Goal: Transaction & Acquisition: Download file/media

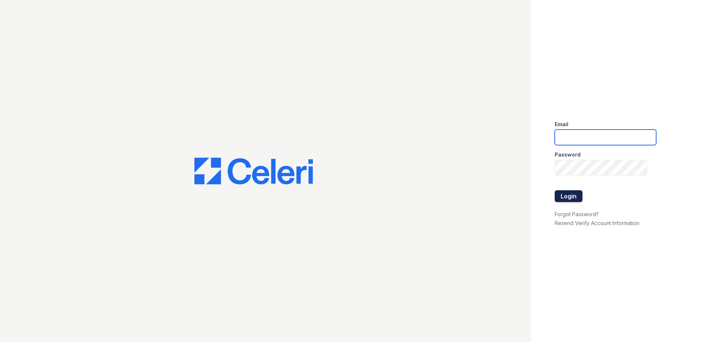
type input "[EMAIL_ADDRESS][DOMAIN_NAME]"
click at [561, 195] on button "Login" at bounding box center [569, 196] width 28 height 12
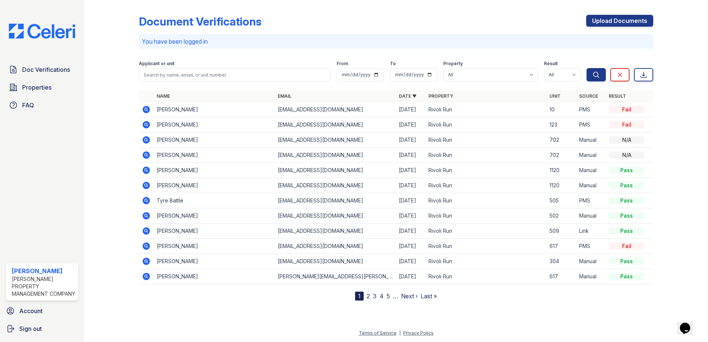
click at [146, 124] on icon at bounding box center [146, 124] width 2 height 2
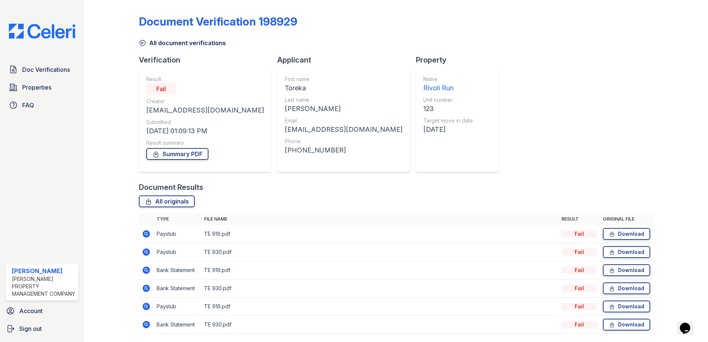
click at [146, 233] on icon at bounding box center [146, 234] width 9 height 9
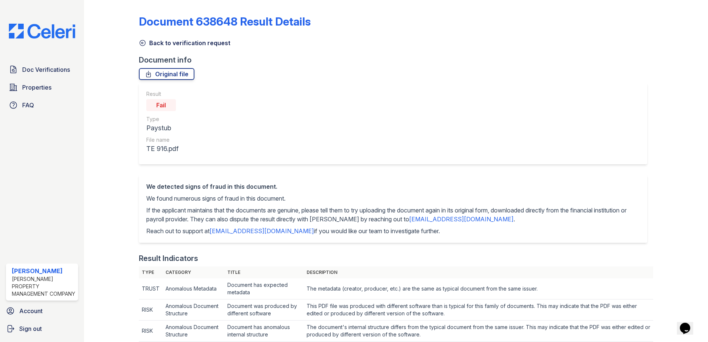
click at [141, 42] on icon at bounding box center [142, 42] width 7 height 7
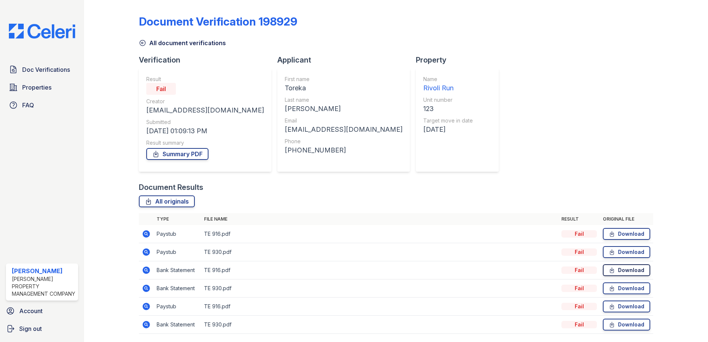
click at [615, 269] on link "Download" at bounding box center [626, 271] width 47 height 12
click at [611, 253] on icon at bounding box center [612, 252] width 6 height 7
click at [615, 322] on link "Download" at bounding box center [626, 325] width 47 height 12
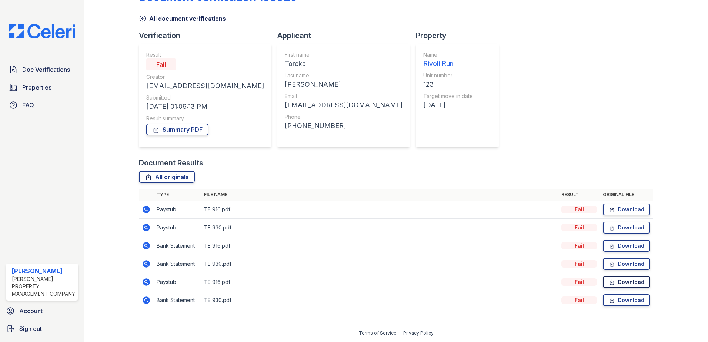
click at [620, 283] on link "Download" at bounding box center [626, 282] width 47 height 12
click at [611, 210] on icon at bounding box center [612, 209] width 6 height 7
click at [609, 229] on icon at bounding box center [612, 227] width 6 height 7
click at [609, 246] on icon at bounding box center [612, 245] width 6 height 7
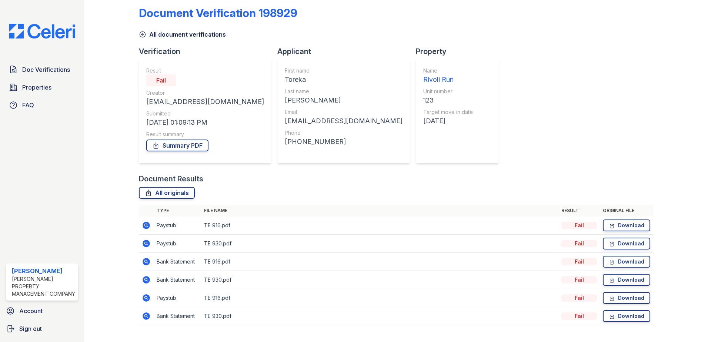
scroll to position [0, 0]
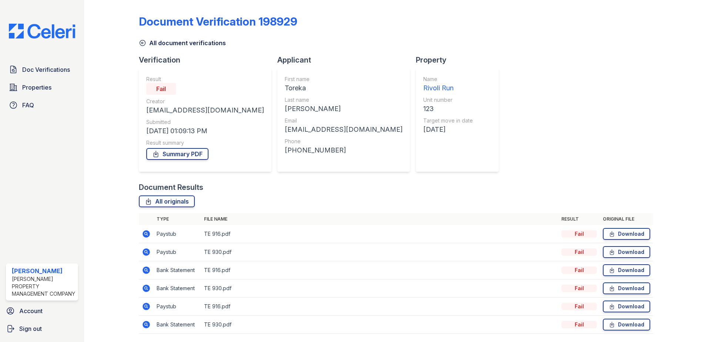
click at [142, 43] on icon at bounding box center [142, 42] width 7 height 7
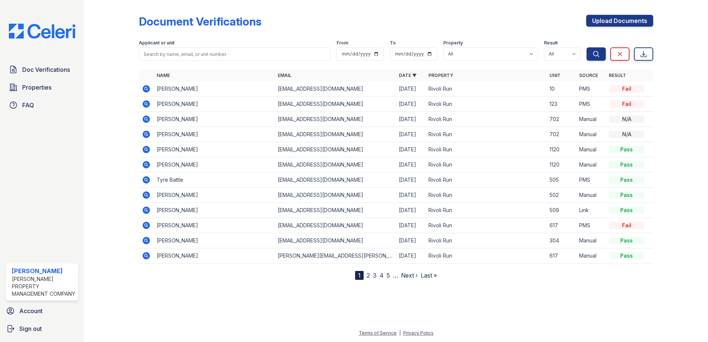
click at [150, 89] on icon at bounding box center [146, 88] width 7 height 7
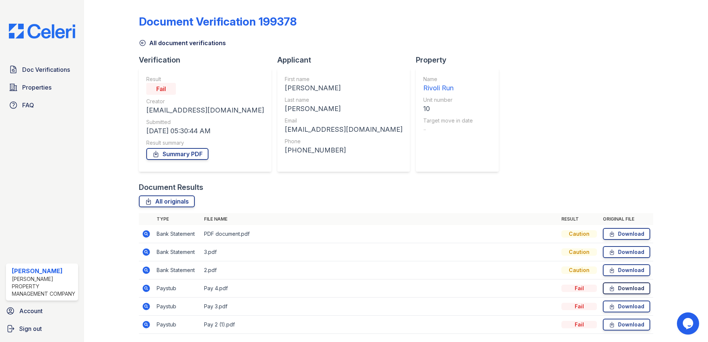
click at [612, 289] on link "Download" at bounding box center [626, 289] width 47 height 12
click at [622, 252] on link "Download" at bounding box center [626, 252] width 47 height 12
click at [610, 233] on icon at bounding box center [612, 233] width 6 height 7
click at [614, 269] on link "Download" at bounding box center [626, 271] width 47 height 12
click at [611, 290] on icon at bounding box center [612, 288] width 6 height 7
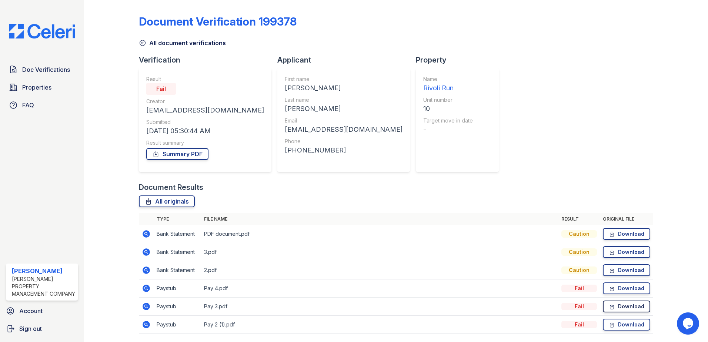
click at [621, 308] on link "Download" at bounding box center [626, 307] width 47 height 12
click at [609, 326] on icon at bounding box center [612, 324] width 6 height 7
click at [629, 303] on link "Download" at bounding box center [626, 307] width 47 height 12
click at [627, 286] on link "Download" at bounding box center [626, 289] width 47 height 12
click at [611, 270] on icon at bounding box center [613, 270] width 4 height 5
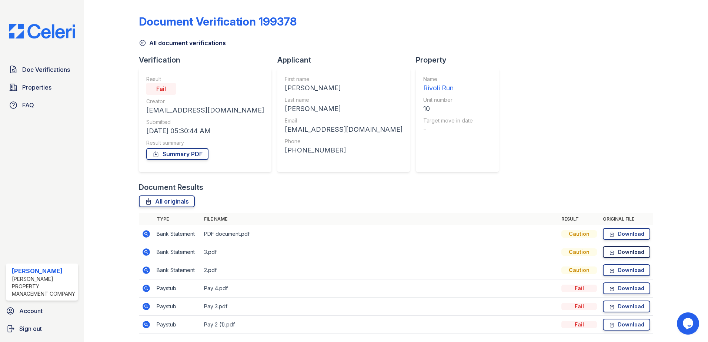
click at [615, 251] on link "Download" at bounding box center [626, 252] width 47 height 12
click at [623, 251] on link "Download" at bounding box center [626, 252] width 47 height 12
click at [613, 233] on link "Download" at bounding box center [626, 234] width 47 height 12
